Goal: Check status: Check status

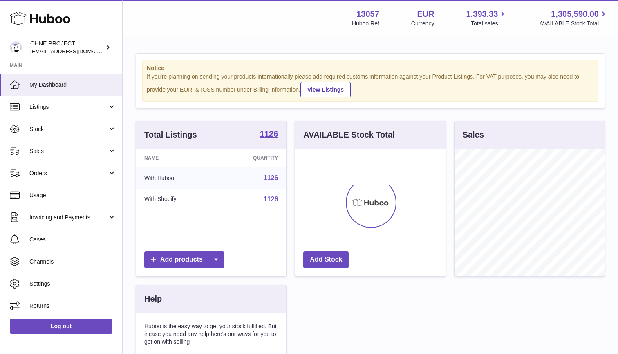
scroll to position [128, 151]
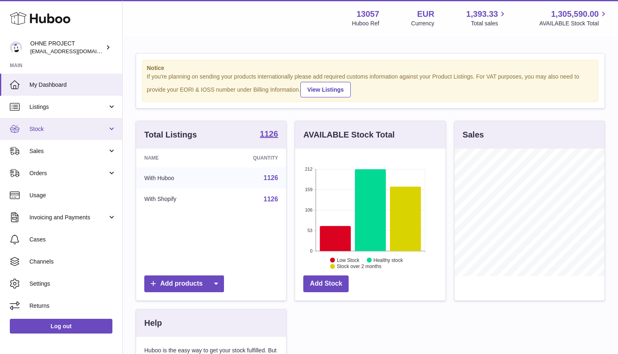
click at [47, 123] on link "Stock" at bounding box center [61, 129] width 122 height 22
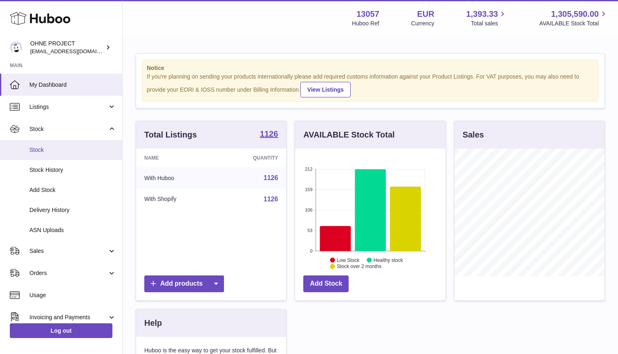
click at [46, 153] on link "Stock" at bounding box center [61, 150] width 122 height 20
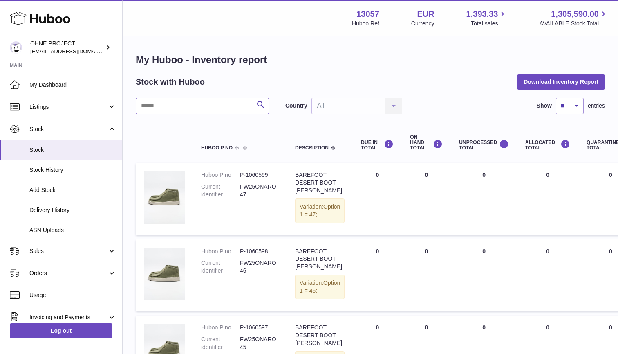
click at [180, 105] on input "text" at bounding box center [202, 106] width 133 height 16
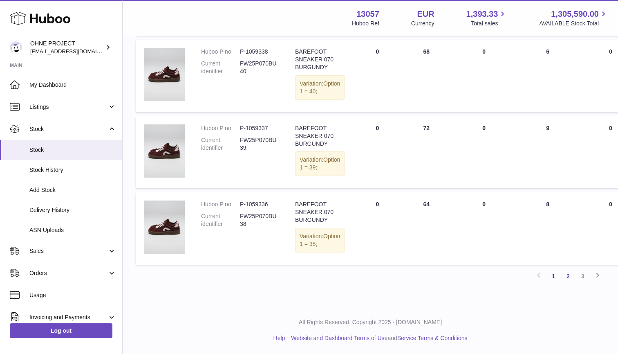
click at [563, 279] on link "2" at bounding box center [568, 276] width 15 height 15
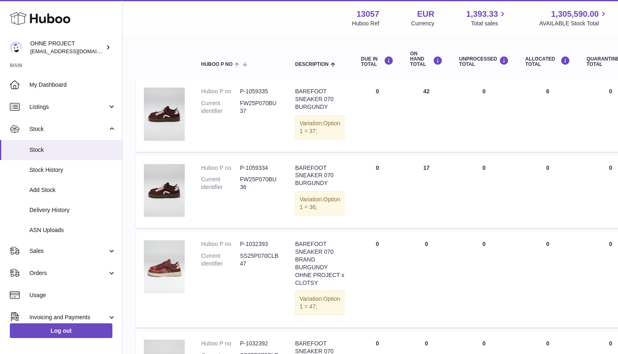
scroll to position [30, 0]
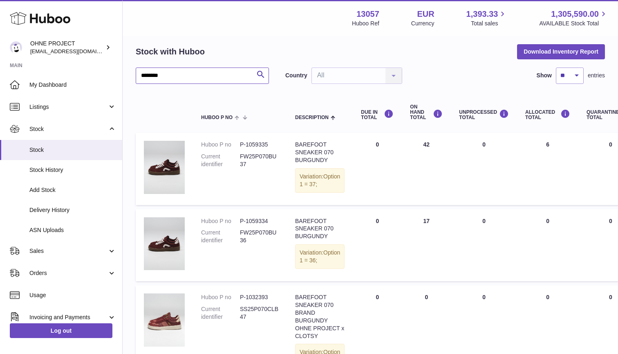
click at [227, 79] on input "********" at bounding box center [202, 75] width 133 height 16
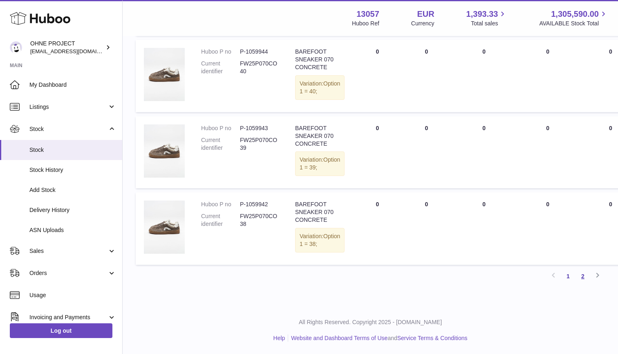
type input "********"
click at [585, 276] on link "2" at bounding box center [583, 276] width 15 height 15
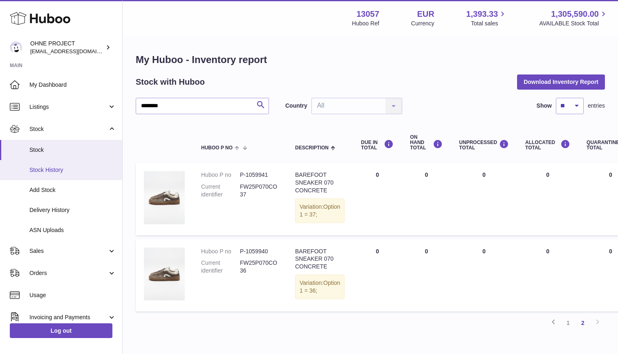
click at [40, 168] on span "Stock History" at bounding box center [72, 170] width 87 height 8
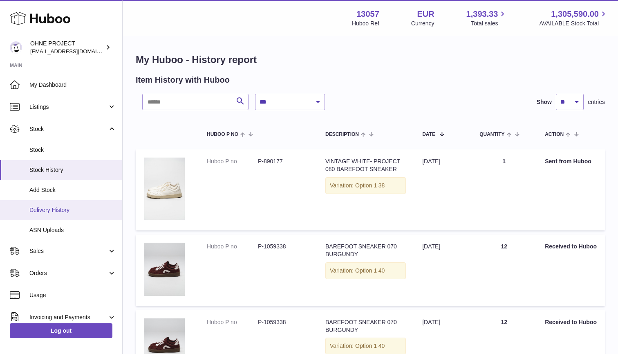
click at [50, 203] on link "Delivery History" at bounding box center [61, 210] width 122 height 20
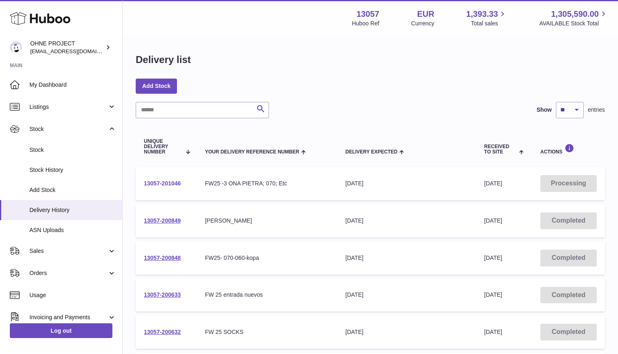
click at [162, 182] on link "13057-201046" at bounding box center [162, 183] width 37 height 7
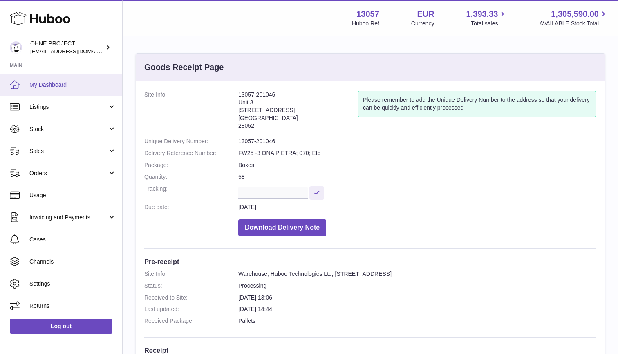
click at [52, 83] on span "My Dashboard" at bounding box center [72, 85] width 87 height 8
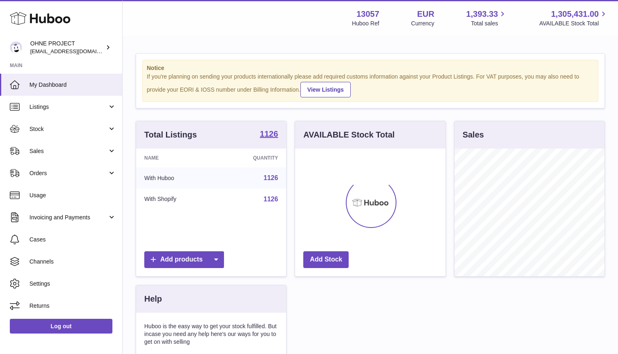
scroll to position [128, 151]
